Goal: Task Accomplishment & Management: Complete application form

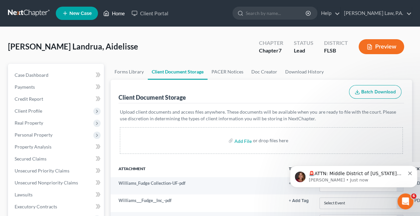
click at [115, 12] on link "Home" at bounding box center [114, 13] width 28 height 12
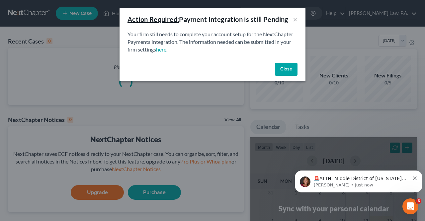
click at [115, 12] on div "Action Required: Payment Integration is still Pending × Your firm still needs t…" at bounding box center [212, 110] width 425 height 221
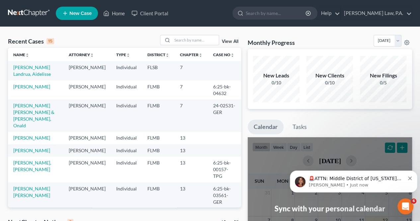
click at [84, 11] on span "New Case" at bounding box center [80, 13] width 22 height 5
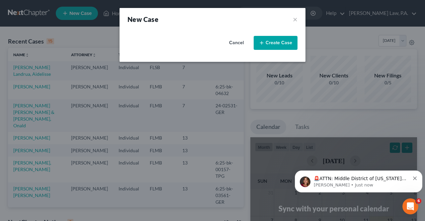
select select "17"
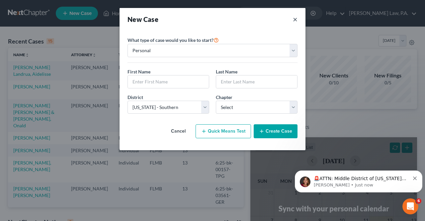
click at [296, 17] on button "×" at bounding box center [295, 19] width 5 height 9
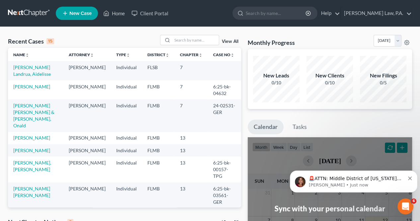
click at [77, 17] on link "New Case" at bounding box center [77, 13] width 42 height 13
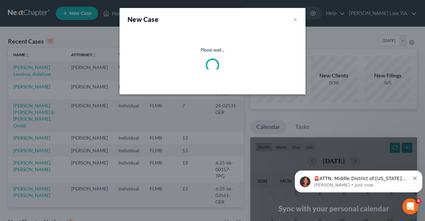
select select "17"
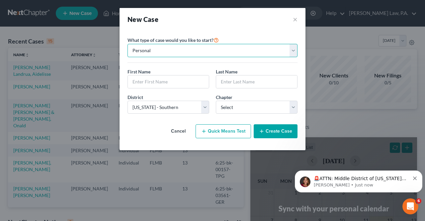
click at [170, 54] on select "Personal Business" at bounding box center [212, 50] width 170 height 13
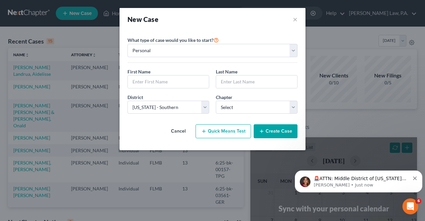
click at [168, 35] on div "What type of case would you like to start? Personal Business First Name * Last …" at bounding box center [212, 75] width 170 height 88
click at [252, 104] on select "Select 7 11 12 13" at bounding box center [257, 107] width 82 height 13
select select "3"
click at [216, 101] on select "Select 7 11 12 13" at bounding box center [257, 107] width 82 height 13
click at [168, 83] on input "text" at bounding box center [168, 81] width 81 height 13
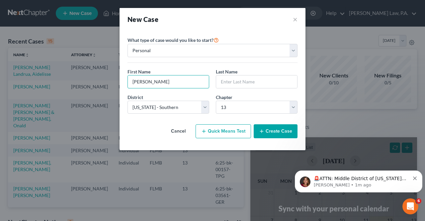
type input "[PERSON_NAME]"
click at [232, 81] on input "text" at bounding box center [256, 81] width 81 height 13
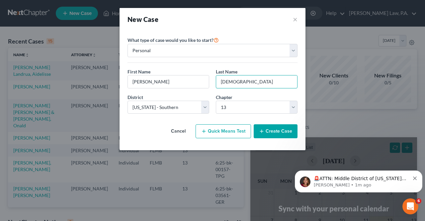
type input "[DEMOGRAPHIC_DATA]"
click at [281, 129] on button "Create Case" at bounding box center [276, 131] width 44 height 14
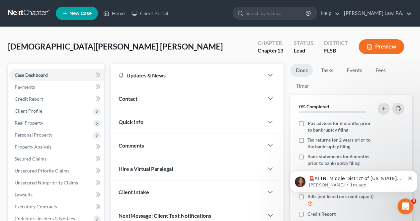
click at [152, 104] on div "Contact" at bounding box center [187, 98] width 153 height 23
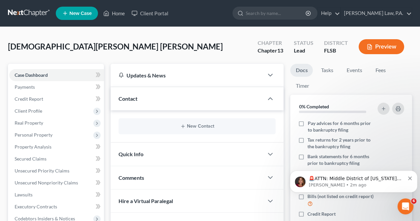
click at [193, 130] on div "New Contact" at bounding box center [196, 126] width 157 height 16
click at [194, 126] on button "New Contact" at bounding box center [197, 125] width 146 height 5
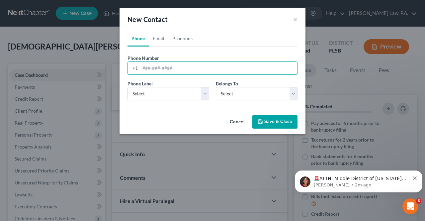
click at [161, 69] on input "tel" at bounding box center [218, 68] width 157 height 13
drag, startPoint x: 161, startPoint y: 69, endPoint x: 143, endPoint y: 68, distance: 17.9
click at [143, 68] on input "tel" at bounding box center [218, 68] width 157 height 13
type input "4079073361"
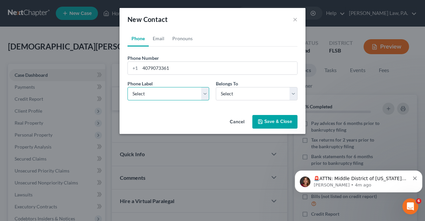
click at [206, 91] on select "Select Mobile Home Work Other" at bounding box center [168, 93] width 82 height 13
select select "0"
click at [127, 87] on select "Select Mobile Home Work Other" at bounding box center [168, 93] width 82 height 13
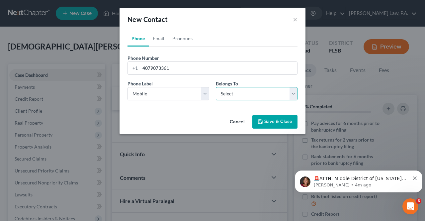
click at [239, 94] on select "Select Client Other" at bounding box center [257, 93] width 82 height 13
select select "0"
click at [216, 87] on select "Select Client Other" at bounding box center [257, 93] width 82 height 13
click at [266, 120] on button "Save & Close" at bounding box center [274, 122] width 45 height 14
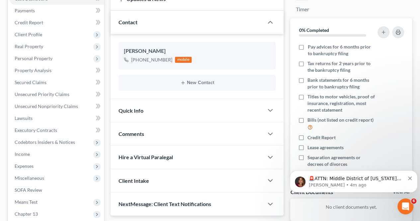
scroll to position [78, 0]
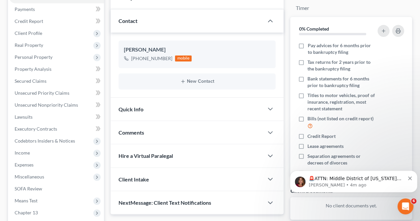
click at [209, 110] on div "Quick Info" at bounding box center [187, 109] width 153 height 23
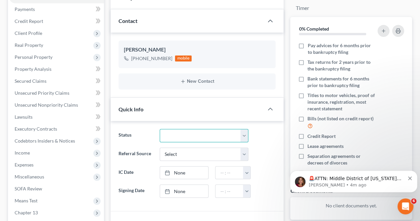
click at [246, 133] on select "Discharged Discharged & Reported Discharge Litigation Dismissal Notice Dismisse…" at bounding box center [204, 135] width 89 height 13
select select "17"
click at [160, 129] on select "Discharged Discharged & Reported Discharge Litigation Dismissal Notice Dismisse…" at bounding box center [204, 135] width 89 height 13
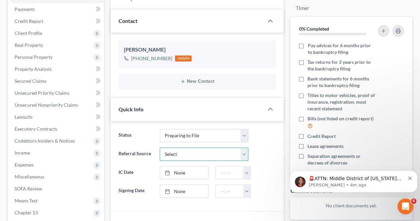
click at [241, 152] on select "Select Word Of Mouth Previous Clients Direct Mail Website Google Search Modern …" at bounding box center [204, 153] width 89 height 13
click at [244, 130] on ng-include "Status Discharged Discharged & Reported Discharge Litigation Dismissal Notice D…" at bounding box center [196, 163] width 157 height 69
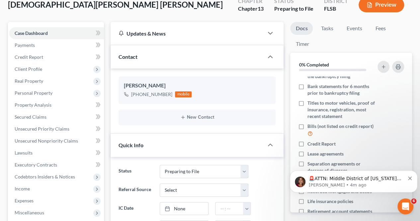
scroll to position [42, 0]
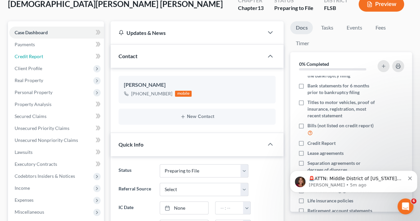
click at [28, 56] on span "Credit Report" at bounding box center [29, 56] width 29 height 6
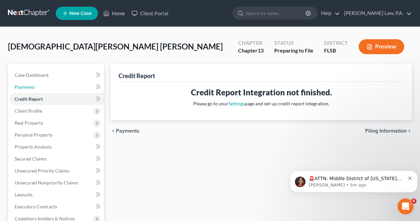
click at [34, 86] on span "Payments" at bounding box center [25, 87] width 20 height 6
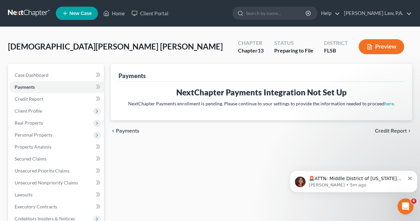
click at [35, 109] on span "Client Profile" at bounding box center [29, 111] width 28 height 6
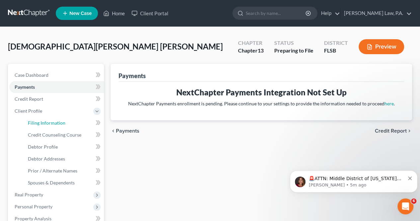
click at [43, 122] on span "Filing Information" at bounding box center [47, 123] width 38 height 6
select select "1"
select select "0"
select select "3"
select select "17"
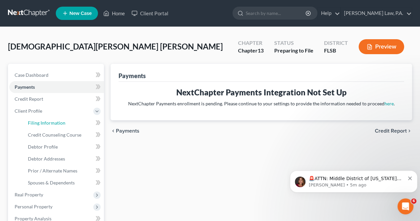
select select "9"
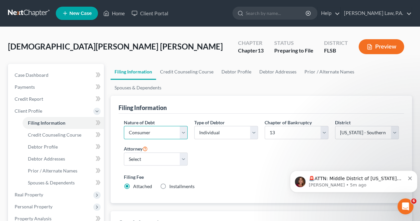
click at [183, 126] on select "Select Business Consumer Other" at bounding box center [156, 132] width 64 height 13
click at [183, 119] on div "Nature of Debt Select Business Consumer Other" at bounding box center [156, 129] width 64 height 20
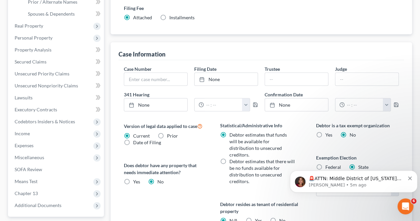
scroll to position [169, 0]
click at [141, 163] on div "Does debtor have any property that needs immediate attention? Yes Yes No" at bounding box center [165, 172] width 83 height 23
click at [137, 178] on span "Yes" at bounding box center [136, 181] width 7 height 6
click at [137, 178] on input "Yes Yes" at bounding box center [138, 180] width 4 height 4
radio input "true"
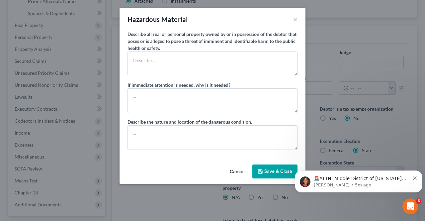
click at [238, 168] on button "Cancel" at bounding box center [236, 171] width 25 height 13
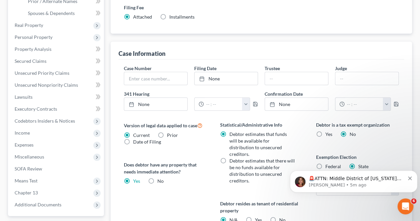
click at [157, 178] on label "No" at bounding box center [160, 181] width 6 height 7
click at [160, 178] on input "No" at bounding box center [162, 180] width 4 height 4
radio input "true"
radio input "false"
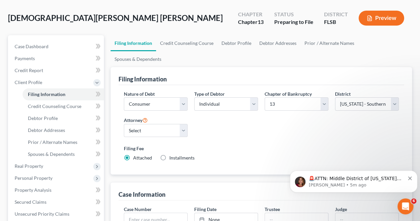
scroll to position [34, 0]
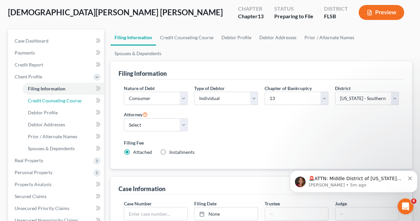
click at [35, 99] on span "Credit Counseling Course" at bounding box center [54, 101] width 53 height 6
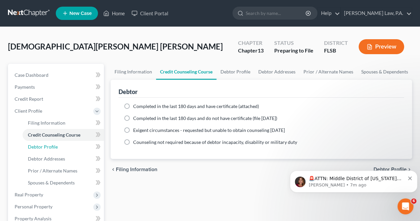
click at [61, 142] on link "Debtor Profile" at bounding box center [63, 147] width 81 height 12
select select "0"
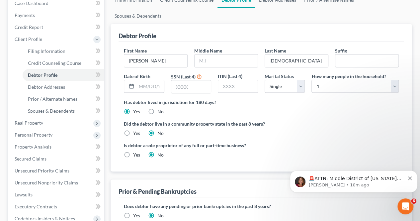
scroll to position [71, 0]
click at [136, 80] on input "text" at bounding box center [149, 86] width 27 height 13
click at [141, 80] on input "09231974" at bounding box center [149, 86] width 27 height 13
click at [142, 80] on input "09231974" at bounding box center [149, 86] width 27 height 13
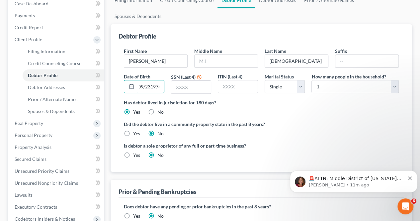
click at [150, 80] on input "09/231974" at bounding box center [149, 86] width 27 height 13
type input "[DATE]"
click at [182, 81] on input "text" at bounding box center [190, 87] width 39 height 13
type input "9868"
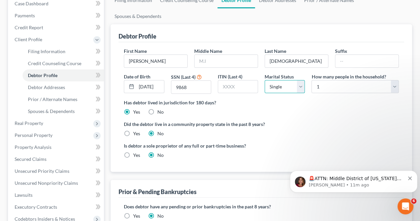
click at [303, 80] on select "Select Single Married Separated Divorced Widowed" at bounding box center [285, 86] width 40 height 13
select select "1"
click at [265, 80] on select "Select Single Married Separated Divorced Widowed" at bounding box center [285, 86] width 40 height 13
click at [391, 80] on select "Select 1 2 3 4 5 6 7 8 9 10 11 12 13 14 15 16 17 18 19 20" at bounding box center [354, 86] width 87 height 13
select select "3"
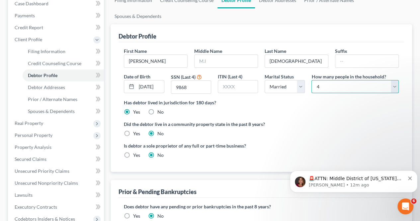
click at [311, 80] on select "Select 1 2 3 4 5 6 7 8 9 10 11 12 13 14 15 16 17 18 19 20" at bounding box center [354, 86] width 87 height 13
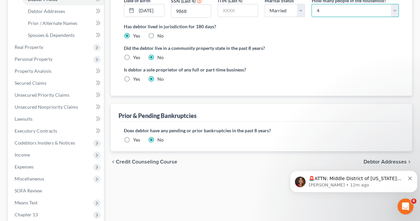
scroll to position [155, 0]
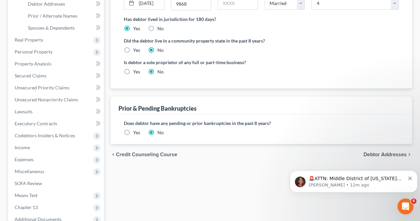
click at [133, 129] on label "Yes" at bounding box center [136, 132] width 7 height 7
click at [136, 129] on input "Yes" at bounding box center [138, 131] width 4 height 4
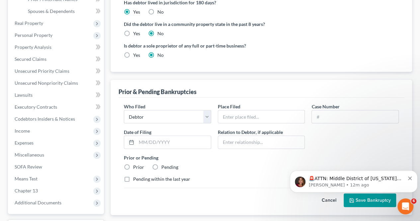
scroll to position [172, 0]
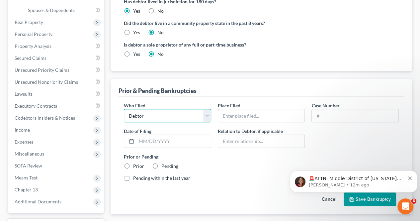
click at [202, 109] on select "Debtor Other" at bounding box center [167, 115] width 87 height 13
click at [206, 79] on div "Prior & Pending Bankruptcies" at bounding box center [260, 88] width 285 height 18
click at [135, 163] on label "Prior" at bounding box center [138, 166] width 11 height 7
click at [136, 163] on input "Prior" at bounding box center [138, 165] width 4 height 4
radio input "true"
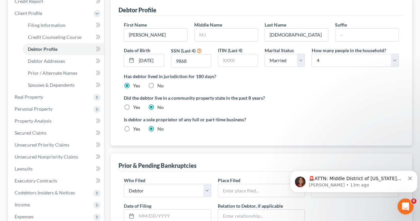
scroll to position [80, 0]
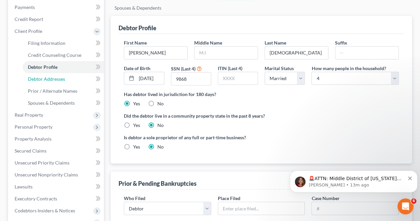
click at [50, 79] on span "Debtor Addresses" at bounding box center [46, 79] width 37 height 6
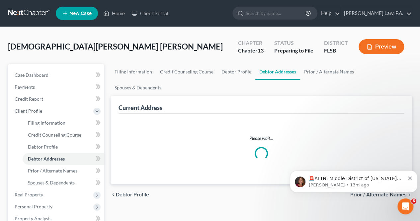
select select "0"
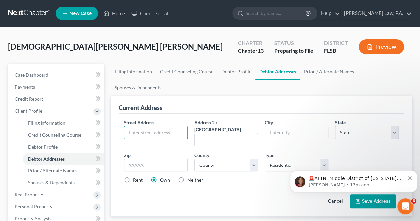
click at [144, 126] on input "text" at bounding box center [155, 132] width 63 height 13
type input "7"
type input "4734 [PERSON_NAME] Dr"
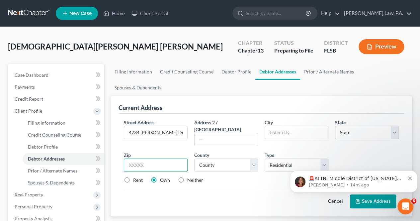
click at [148, 158] on input "text" at bounding box center [156, 164] width 64 height 13
click at [148, 158] on input "347746" at bounding box center [156, 164] width 64 height 13
type input "34746"
click at [324, 158] on select "Select Residential Mailing Rental Business" at bounding box center [297, 164] width 64 height 13
type input "Kissimmee"
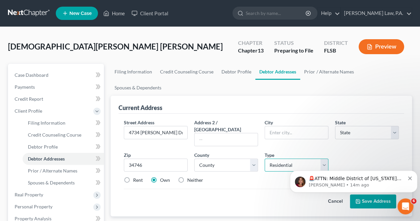
select select "9"
click at [334, 138] on div "Street Address * 4734 [PERSON_NAME] Dr Address 2 / [GEOGRAPHIC_DATA] * Kissimme…" at bounding box center [260, 154] width 281 height 70
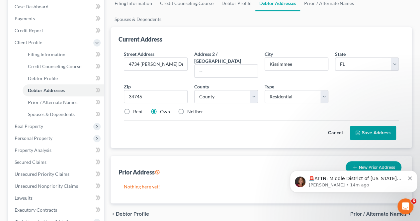
scroll to position [75, 0]
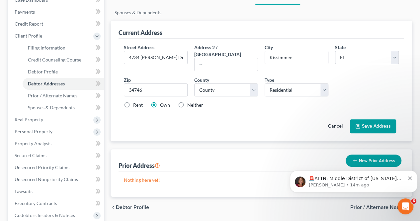
click at [370, 119] on button "Save Address" at bounding box center [373, 126] width 46 height 14
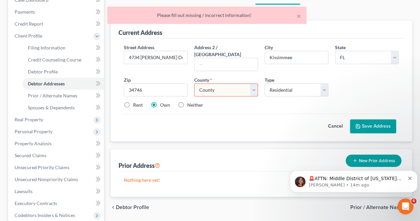
click at [248, 83] on select "County [GEOGRAPHIC_DATA] [GEOGRAPHIC_DATA] [GEOGRAPHIC_DATA] [GEOGRAPHIC_DATA] …" at bounding box center [226, 89] width 64 height 13
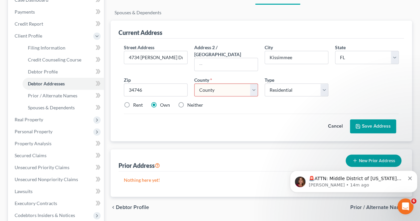
select select "48"
click at [194, 83] on select "County [GEOGRAPHIC_DATA] [GEOGRAPHIC_DATA] [GEOGRAPHIC_DATA] [GEOGRAPHIC_DATA] …" at bounding box center [226, 89] width 64 height 13
click at [375, 119] on button "Save Address" at bounding box center [373, 126] width 46 height 14
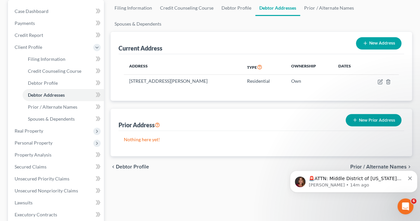
scroll to position [63, 0]
click at [52, 117] on span "Spouses & Dependents" at bounding box center [51, 119] width 47 height 6
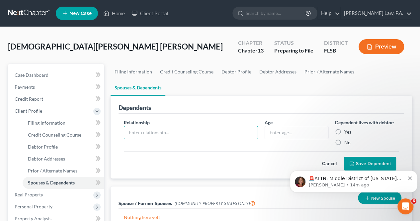
click at [180, 126] on input "text" at bounding box center [190, 132] width 133 height 13
type input "husband"
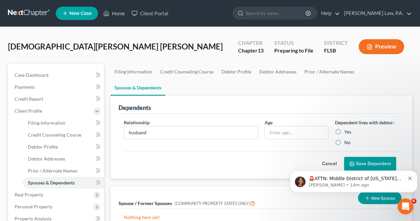
click at [249, 131] on div "Relationship * husband Age Dependent lives with debtor: Yes No" at bounding box center [260, 135] width 281 height 32
click at [200, 126] on input "husband" at bounding box center [190, 132] width 133 height 13
click at [196, 126] on input "husband" at bounding box center [190, 132] width 133 height 13
drag, startPoint x: 196, startPoint y: 118, endPoint x: 116, endPoint y: 109, distance: 81.6
click at [116, 109] on div "Dependents Relationship * husband Age Dependent lives with debtor: Yes No Cance…" at bounding box center [261, 137] width 301 height 83
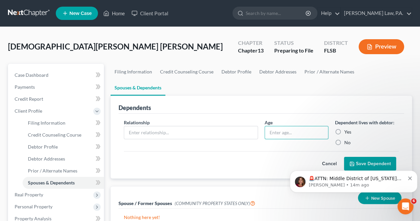
click at [306, 126] on input "text" at bounding box center [296, 132] width 63 height 13
type input "21"
click at [344, 128] on label "Yes" at bounding box center [347, 131] width 7 height 7
click at [347, 128] on input "Yes" at bounding box center [349, 130] width 4 height 4
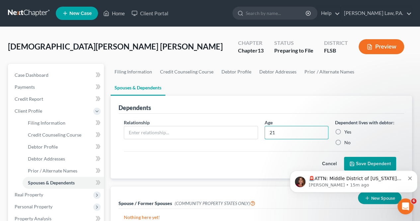
radio input "true"
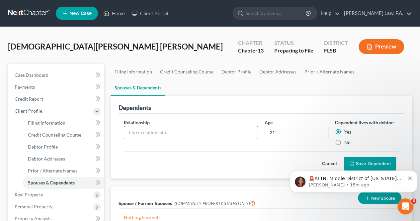
click at [230, 126] on input "text" at bounding box center [190, 132] width 133 height 13
type input "son"
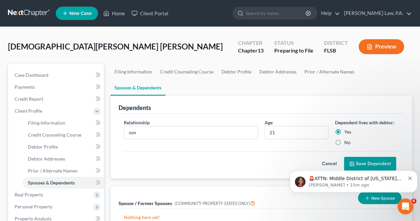
click at [362, 157] on button "Save Dependent" at bounding box center [370, 164] width 52 height 14
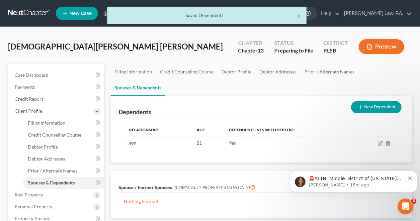
click at [382, 101] on button "New Dependent" at bounding box center [376, 107] width 50 height 12
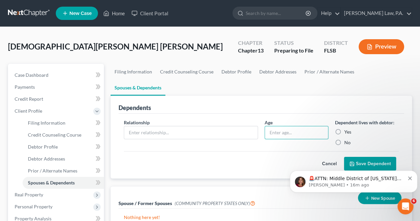
click at [277, 126] on input "text" at bounding box center [296, 132] width 63 height 13
type input "26"
click at [344, 128] on label "Yes" at bounding box center [347, 131] width 7 height 7
click at [347, 128] on input "Yes" at bounding box center [349, 130] width 4 height 4
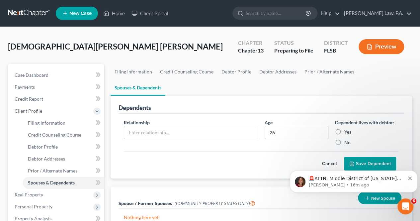
radio input "true"
click at [204, 126] on input "text" at bounding box center [190, 132] width 133 height 13
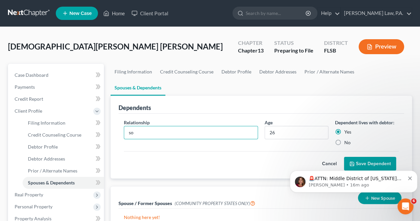
type input "s"
type input "daughter"
click at [379, 157] on button "Save Dependent" at bounding box center [370, 164] width 52 height 14
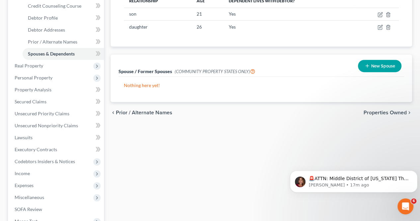
scroll to position [128, 0]
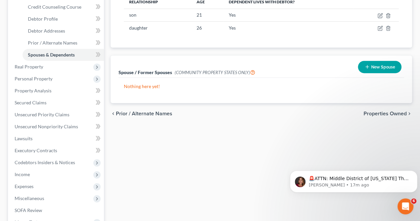
click at [385, 61] on button "New Spouse" at bounding box center [379, 67] width 43 height 12
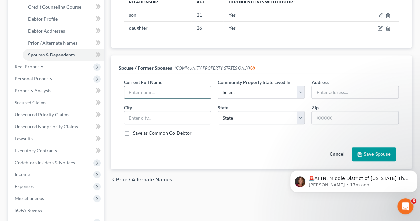
click at [159, 86] on input "text" at bounding box center [167, 92] width 87 height 13
type input "f"
type input "[PERSON_NAME]"
click at [304, 79] on div "Community Property State Lived In * Select AZ CA GU ID LA NV NM PR [GEOGRAPHIC_…" at bounding box center [261, 89] width 94 height 20
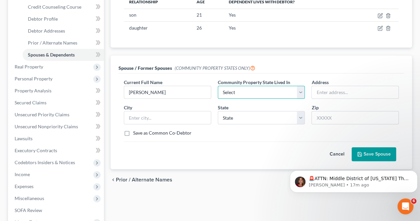
click at [303, 86] on select "Select AZ CA GU ID LA NV NM PR [GEOGRAPHIC_DATA] [GEOGRAPHIC_DATA] [GEOGRAPHIC_…" at bounding box center [261, 92] width 87 height 13
click at [287, 55] on div "Spouse / Former Spouses (COMMUNITY PROPERTY STATES ONLY)" at bounding box center [260, 64] width 285 height 18
click at [340, 147] on button "Cancel" at bounding box center [336, 153] width 29 height 13
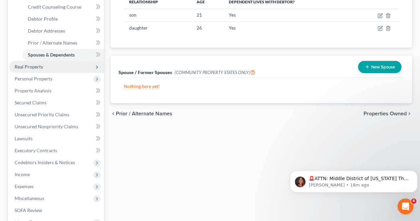
click at [37, 68] on span "Real Property" at bounding box center [29, 67] width 29 height 6
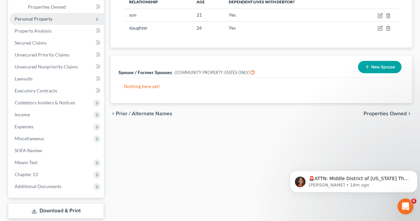
click at [39, 20] on span "Personal Property" at bounding box center [34, 19] width 38 height 6
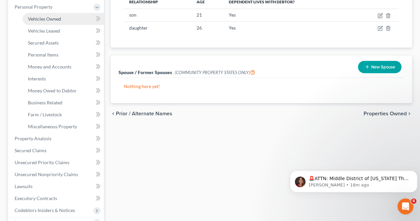
click at [39, 18] on span "Vehicles Owned" at bounding box center [44, 19] width 33 height 6
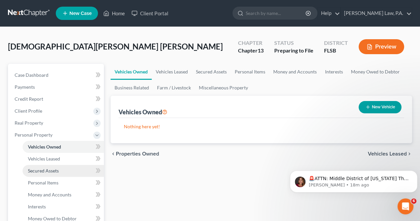
click at [66, 174] on link "Secured Assets" at bounding box center [63, 171] width 81 height 12
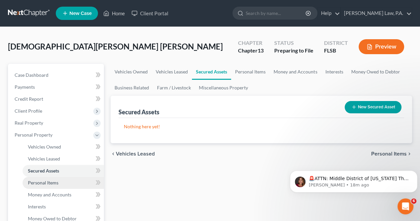
click at [57, 185] on span "Personal Items" at bounding box center [43, 183] width 31 height 6
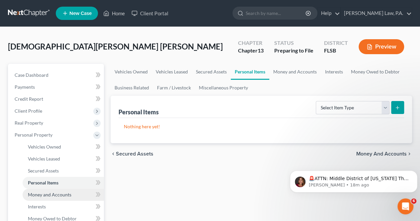
click at [58, 197] on link "Money and Accounts" at bounding box center [63, 195] width 81 height 12
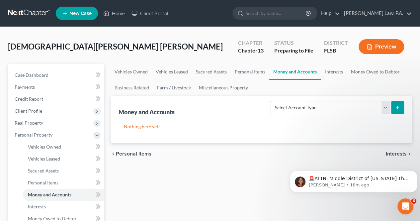
click at [341, 96] on div "Money and Accounts Select Account Type Brokerage Cash on Hand Certificates of D…" at bounding box center [260, 107] width 285 height 22
click at [343, 106] on select "Select Account Type Brokerage Cash on Hand Certificates of Deposit Checking Acc…" at bounding box center [329, 107] width 119 height 13
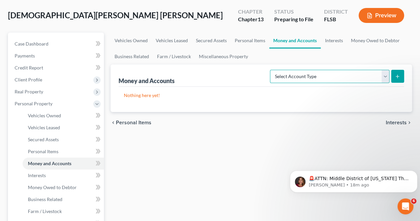
scroll to position [62, 0]
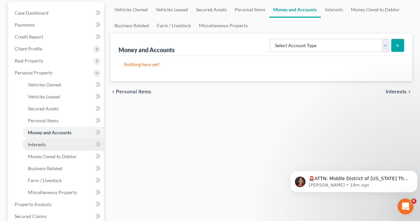
click at [55, 147] on link "Interests" at bounding box center [63, 144] width 81 height 12
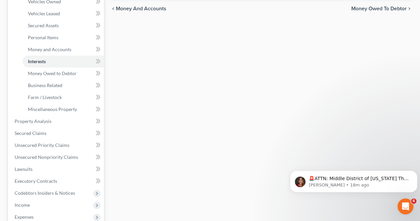
scroll to position [147, 0]
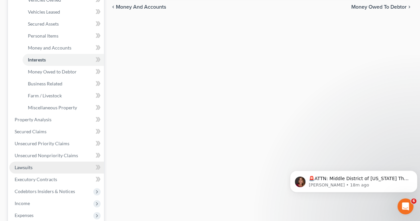
click at [75, 166] on link "Lawsuits" at bounding box center [56, 167] width 95 height 12
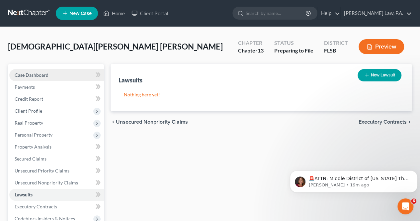
click at [65, 79] on link "Case Dashboard" at bounding box center [56, 75] width 95 height 12
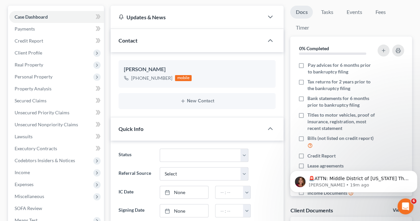
scroll to position [54, 0]
